Goal: Information Seeking & Learning: Stay updated

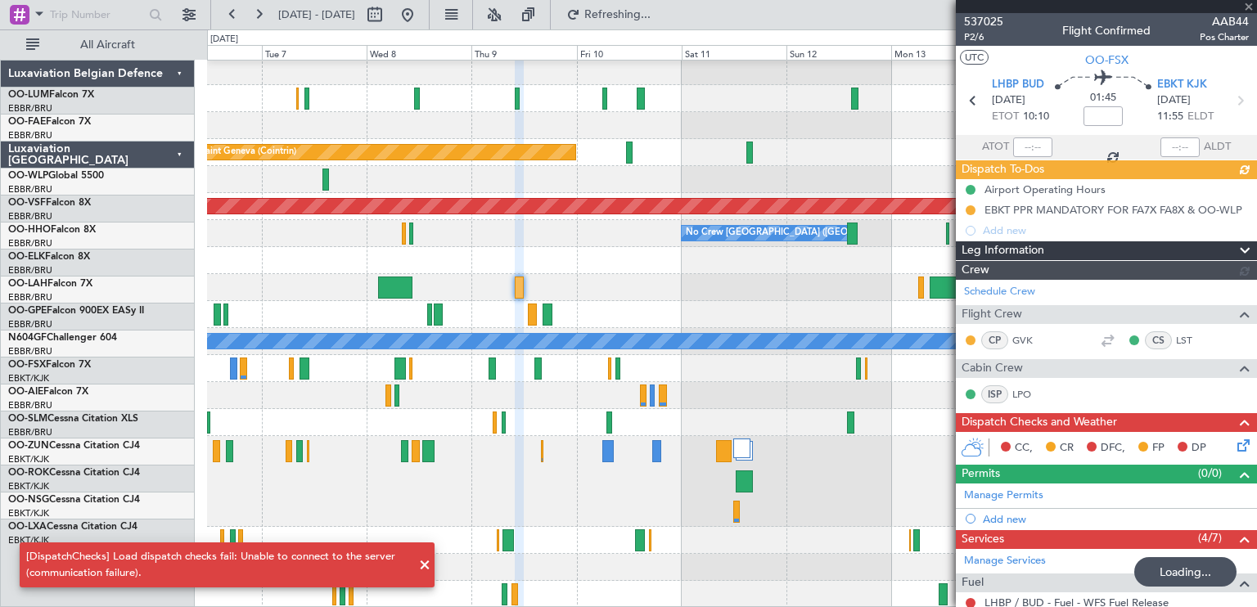
scroll to position [211, 0]
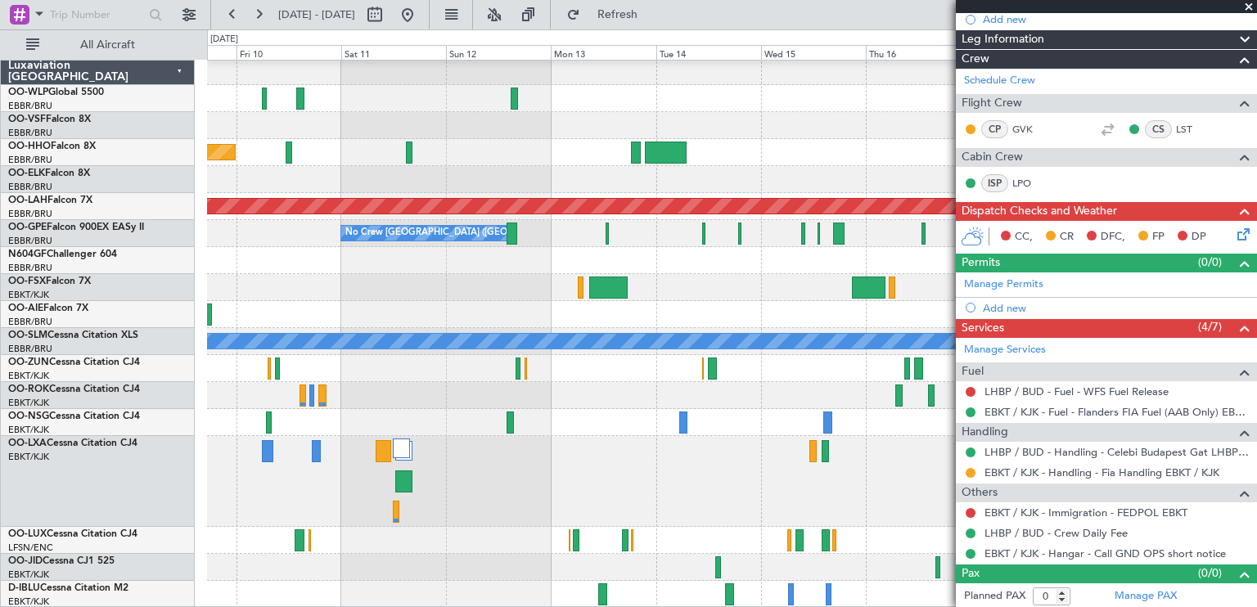
click at [391, 45] on div "Planned Maint Melsbroek Air Base Owner [GEOGRAPHIC_DATA] Planned Maint [GEOGRAP…" at bounding box center [628, 318] width 1257 height 578
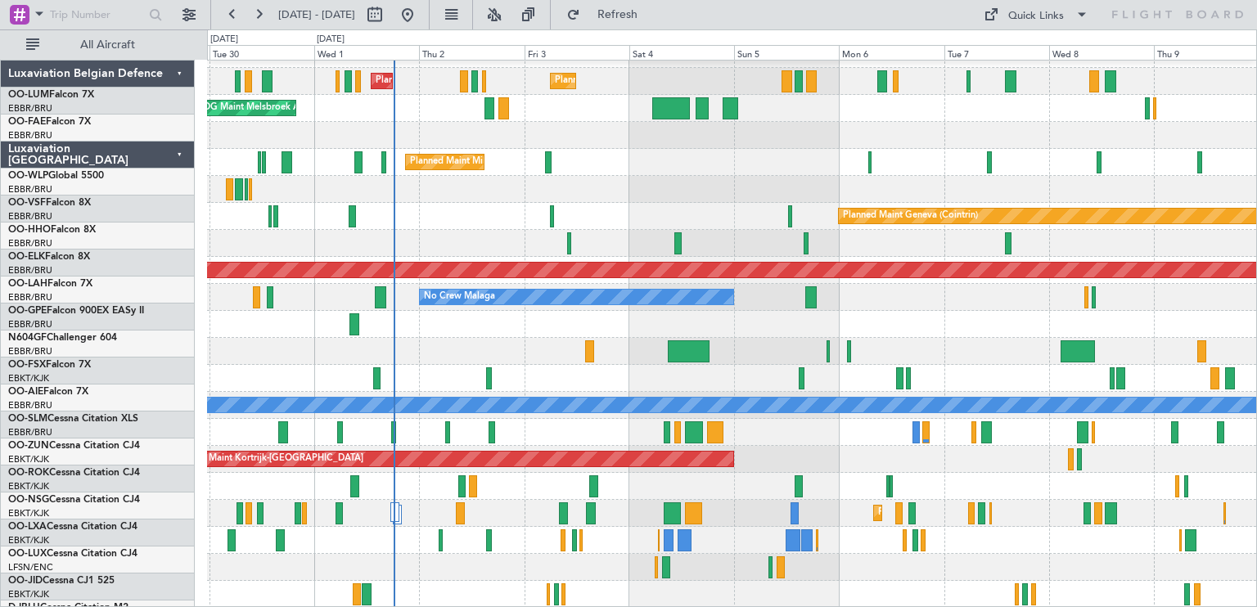
scroll to position [20, 0]
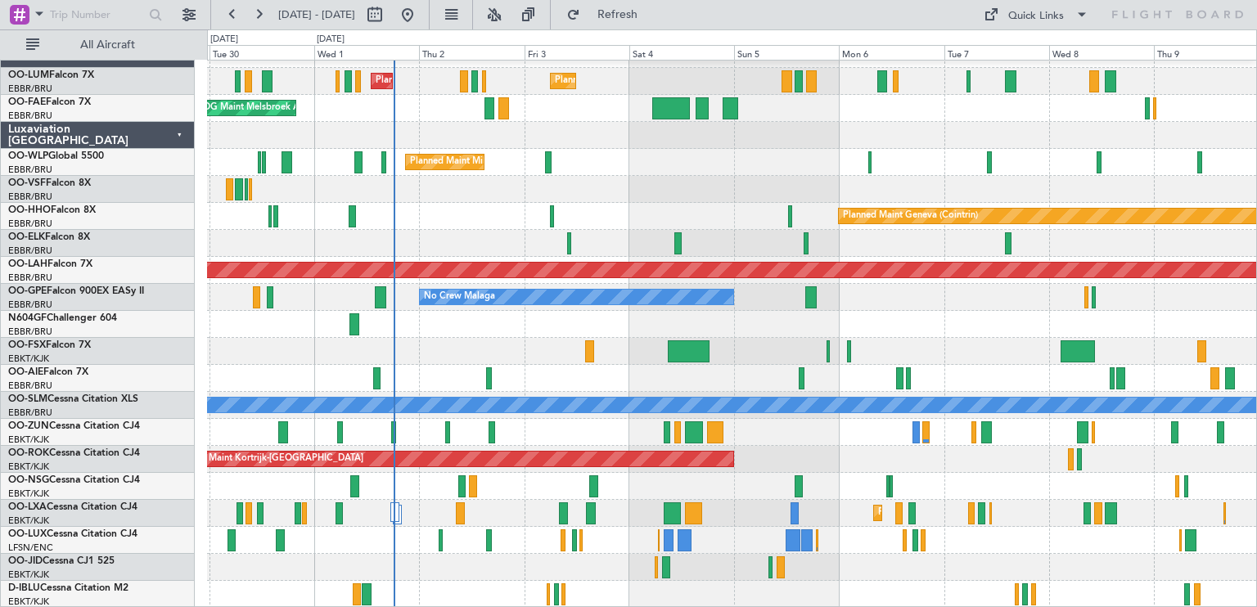
click at [620, 146] on div "Planned Maint Brussels (Brussels National) Planned Maint Brussels (Brussels Nat…" at bounding box center [732, 324] width 1050 height 567
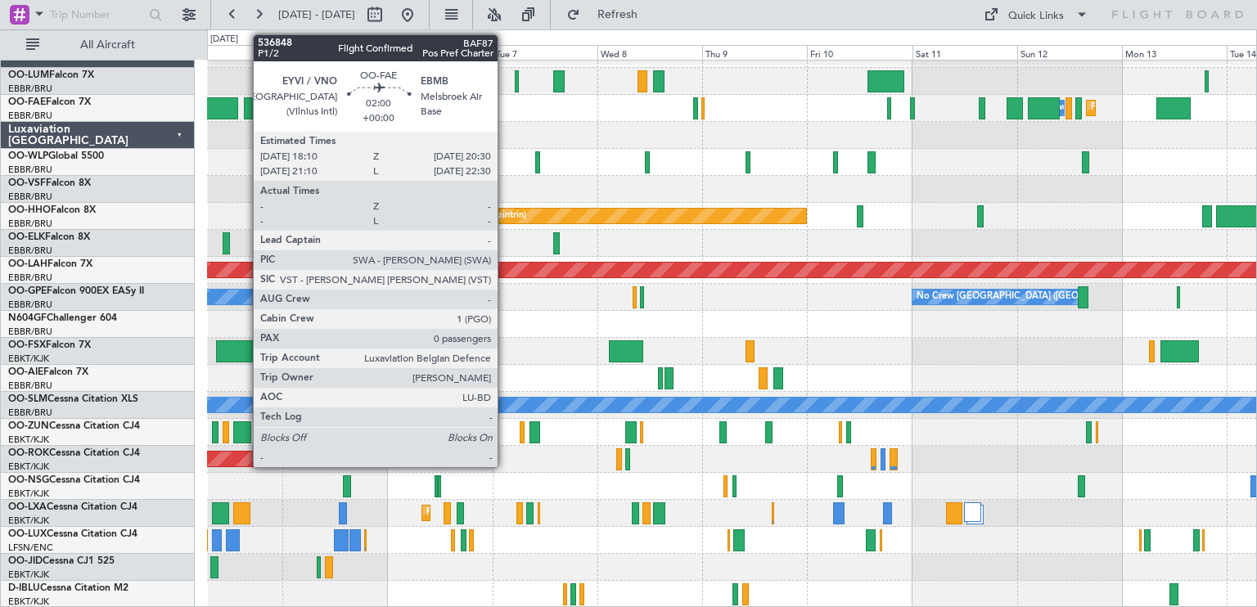
click at [322, 122] on div "Planned Maint Brussels (Brussels National) Owner Melsbroek Air Base Planned Mai…" at bounding box center [732, 324] width 1050 height 567
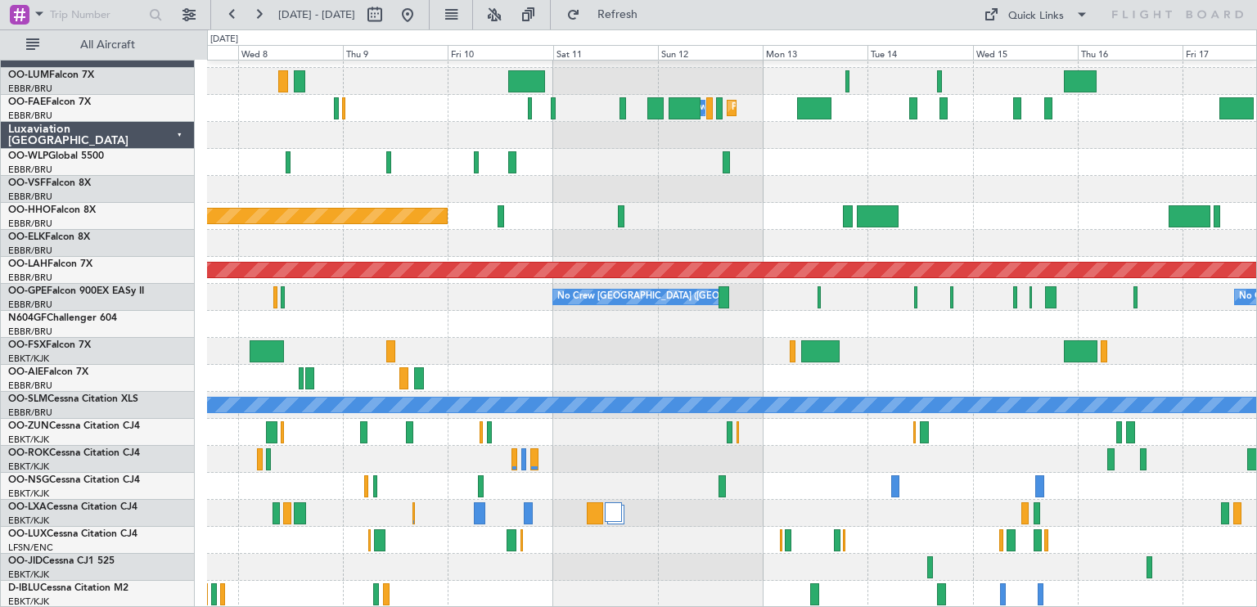
click at [535, 201] on div "Planned Maint Melsbroek Air Base Owner Melsbroek Air Base Planned Maint Geneva …" at bounding box center [732, 324] width 1050 height 567
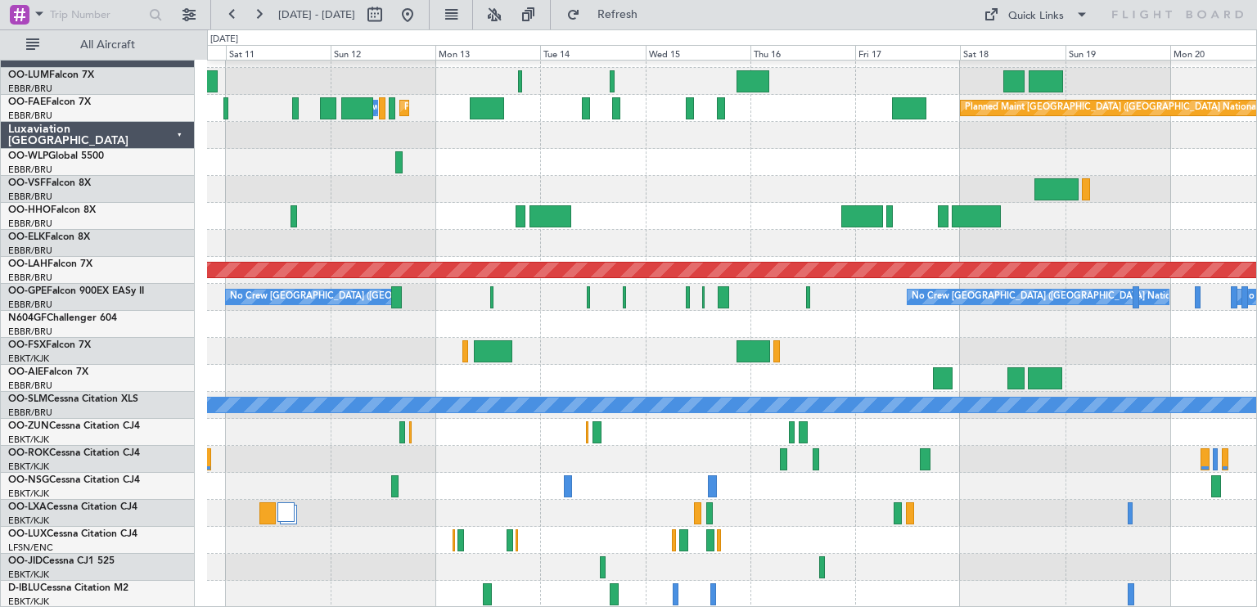
click at [518, 434] on div "Planned Maint Melsbroek Air Base Owner Melsbroek Air Base Planned Maint Brussel…" at bounding box center [732, 324] width 1050 height 567
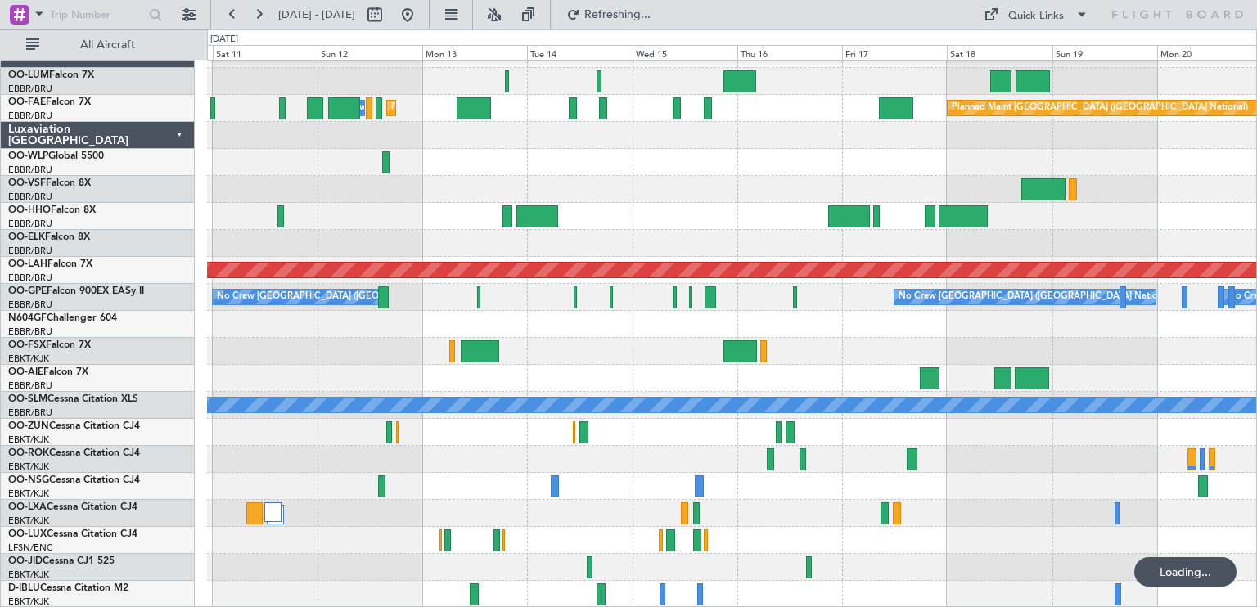
click at [503, 394] on div "Planned Maint Melsbroek Air Base Owner Melsbroek Air Base Planned Maint Brussel…" at bounding box center [732, 324] width 1050 height 567
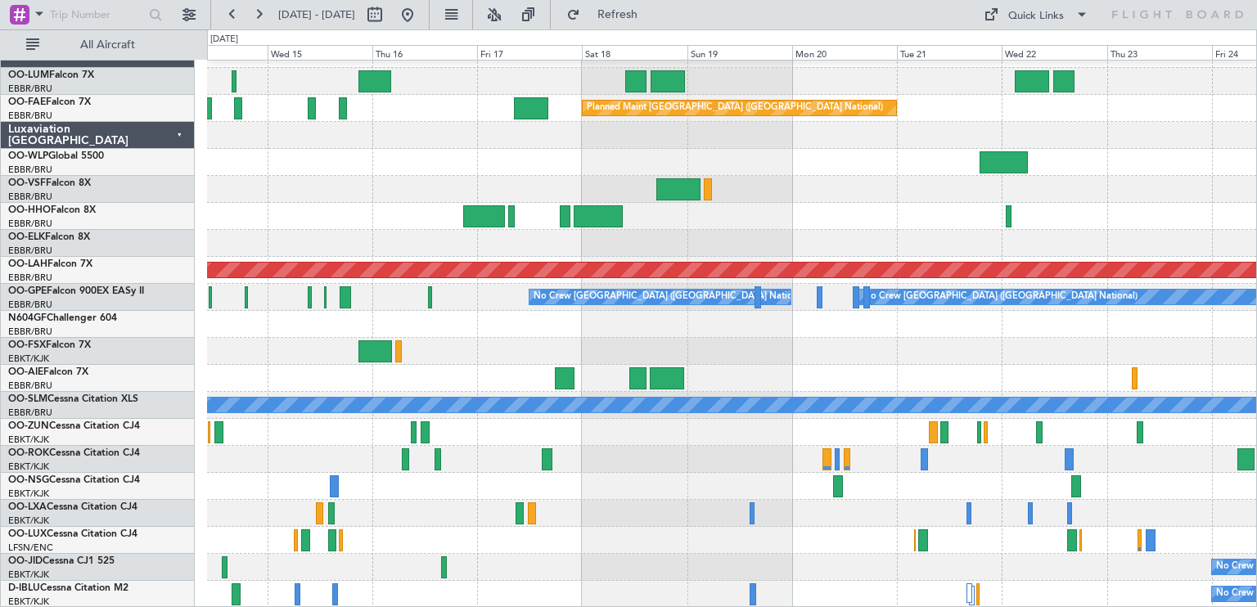
click at [720, 396] on div "A/C Unavailable [GEOGRAPHIC_DATA]" at bounding box center [732, 405] width 1050 height 27
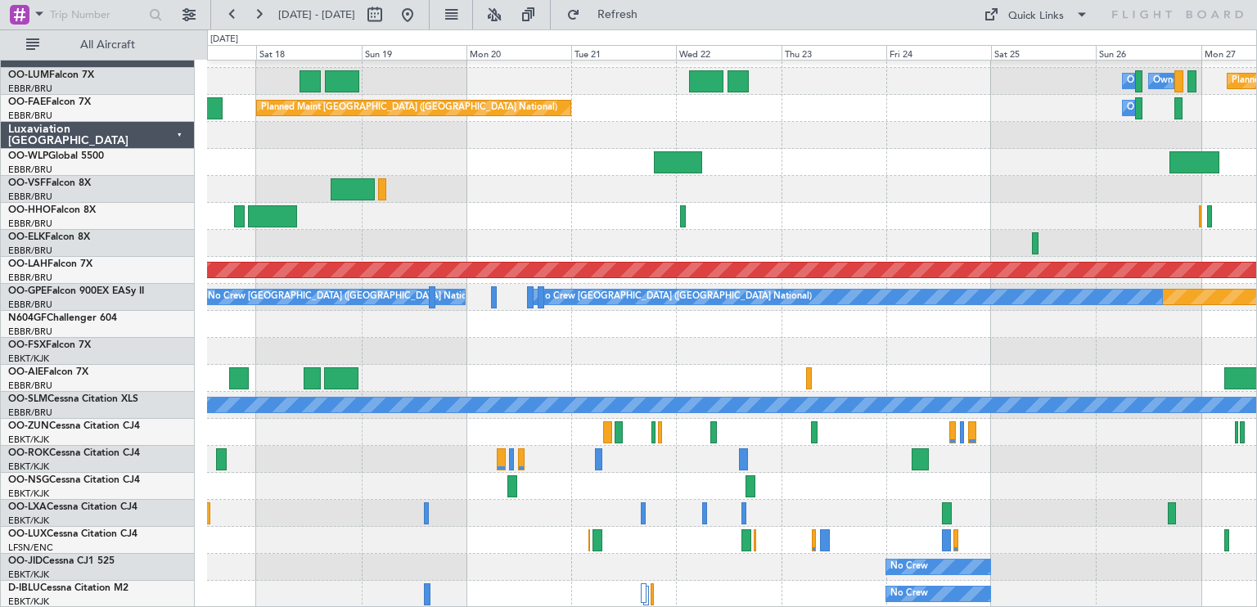
click at [375, 416] on div "Owner Melsbroek Air Base Owner Melsbroek Air Base Planned Maint Kortrijk-Wevelg…" at bounding box center [732, 324] width 1050 height 567
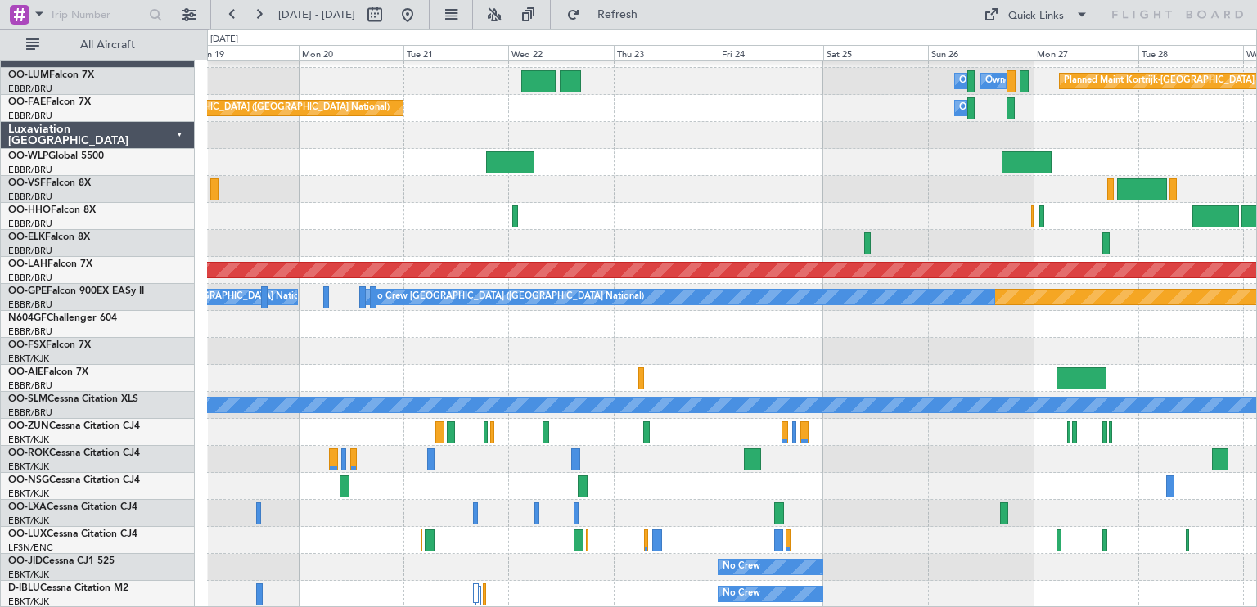
click at [530, 454] on div "Owner Melsbroek Air Base Owner Melsbroek Air Base Planned Maint Kortrijk-Wevelg…" at bounding box center [732, 324] width 1050 height 567
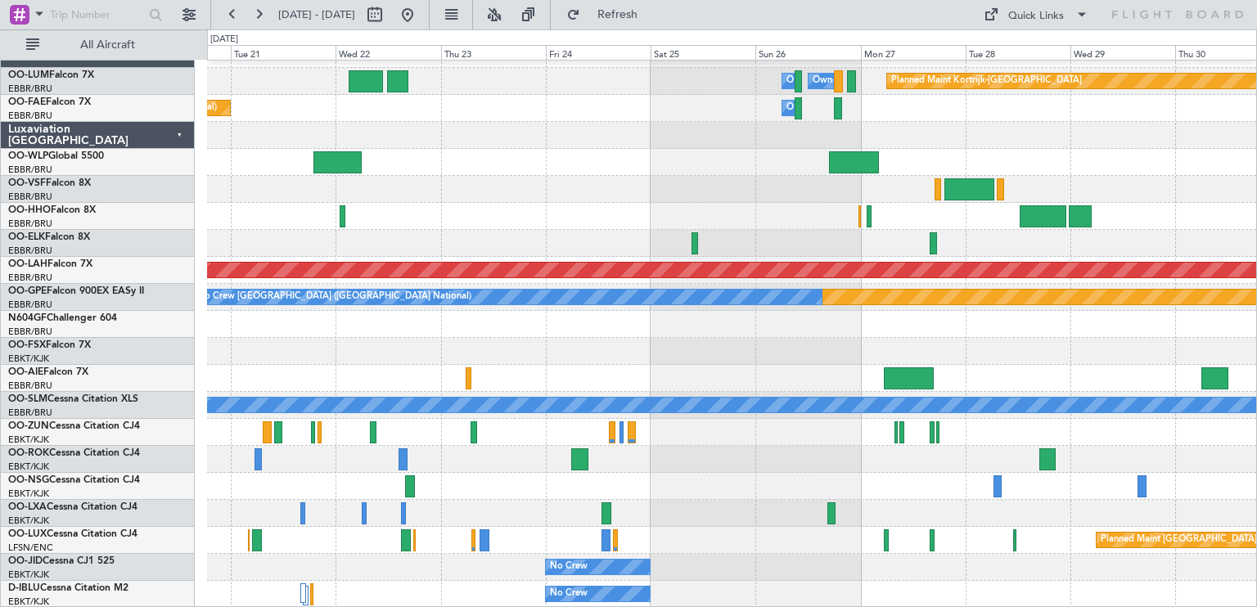
click at [671, 429] on div "Planned Maint Kortrijk-Wevelgem Owner Melsbroek Air Base Owner Melsbroek Air Ba…" at bounding box center [732, 324] width 1050 height 567
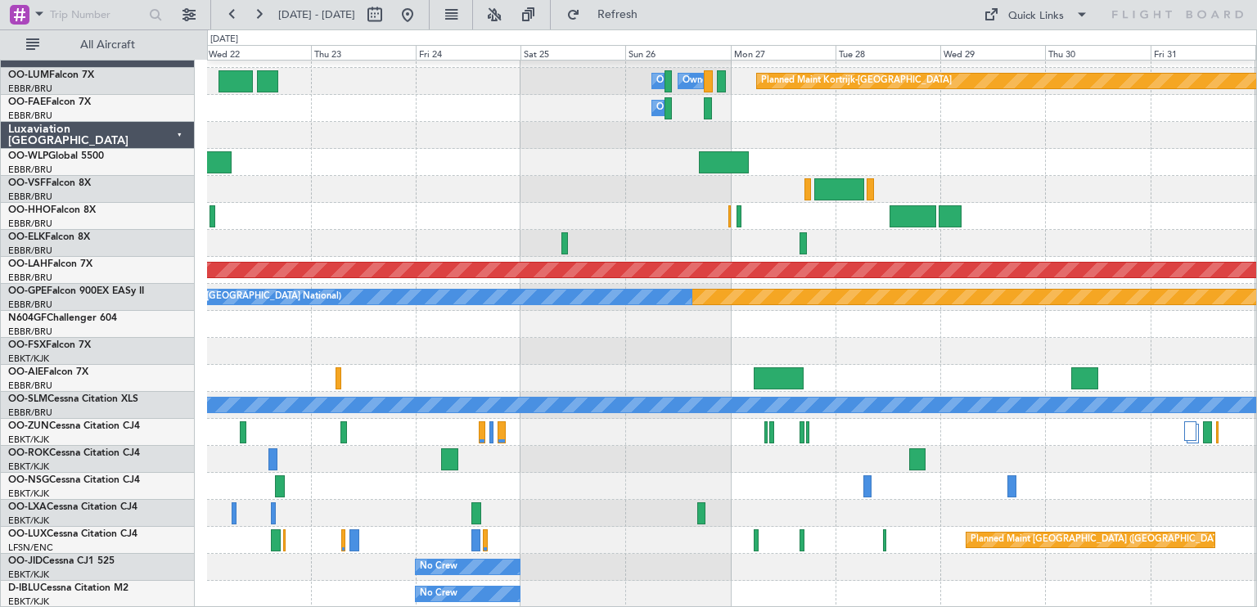
click at [688, 445] on div "Planned Maint Kortrijk-Wevelgem Owner Melsbroek Air Base Owner Melsbroek Air Ba…" at bounding box center [732, 324] width 1050 height 567
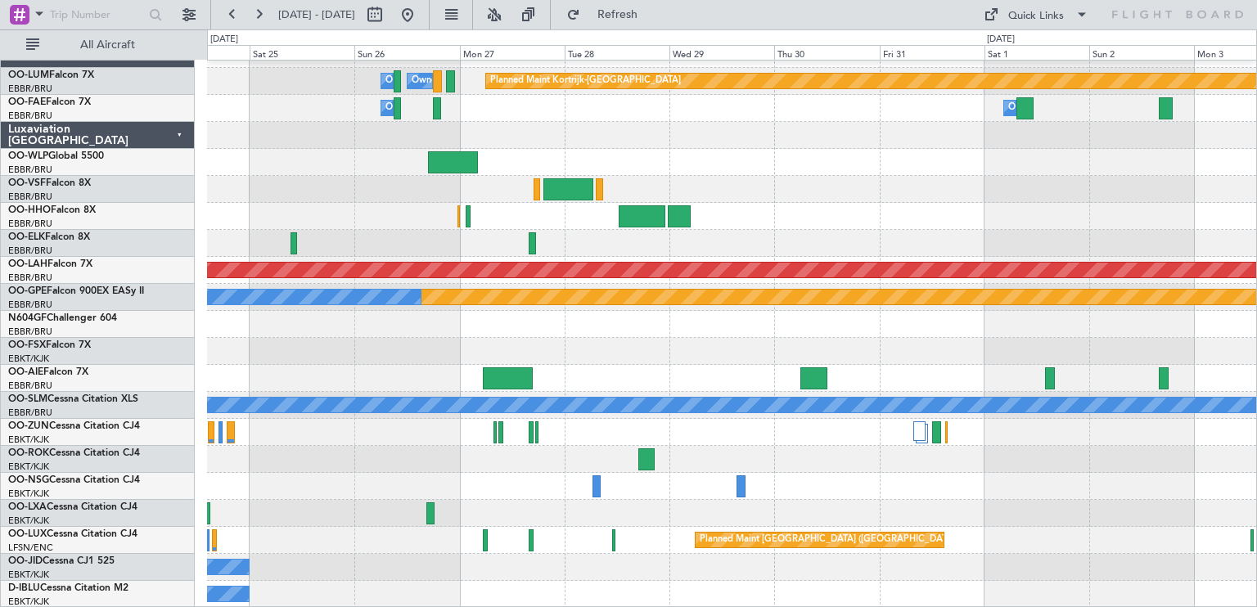
click at [711, 453] on div at bounding box center [732, 459] width 1050 height 27
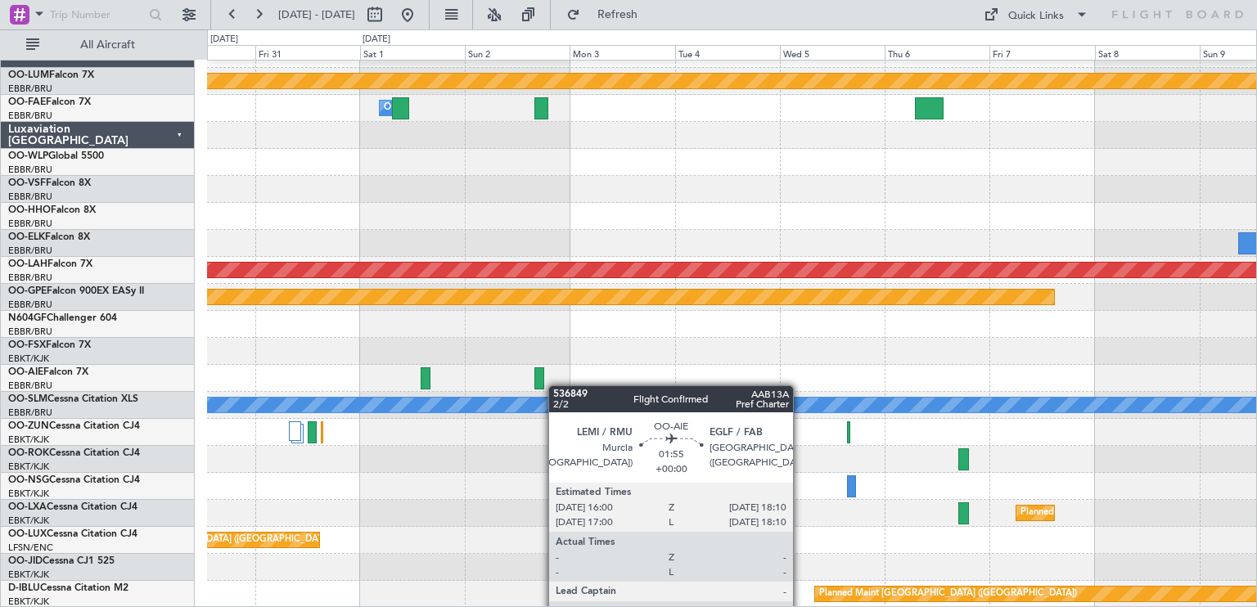
click at [530, 391] on div "Planned Maint Kortrijk-Wevelgem Owner Melsbroek Air Base Planned Maint Alton-st…" at bounding box center [732, 324] width 1050 height 567
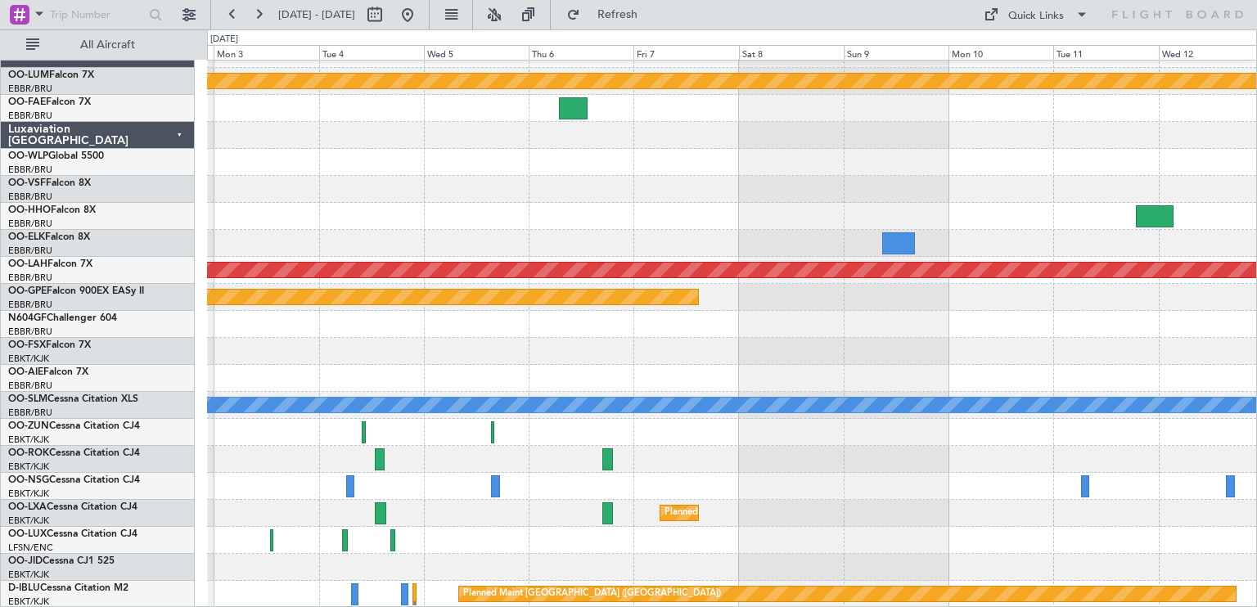
click at [609, 343] on div "Planned Maint Kortrijk-Wevelgem Owner Melsbroek Air Base Planned Maint Alton-st…" at bounding box center [732, 324] width 1050 height 567
